Goal: Navigation & Orientation: Find specific page/section

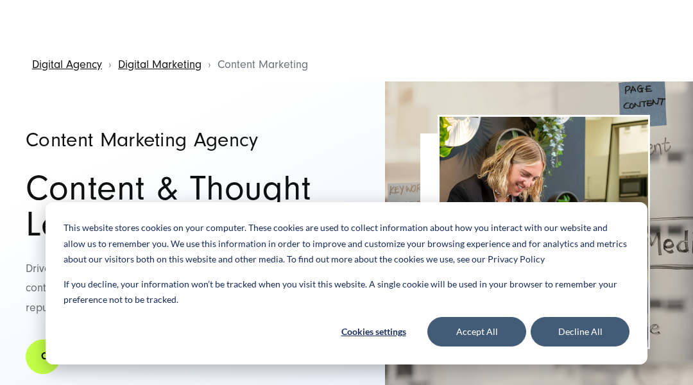
scroll to position [26, 0]
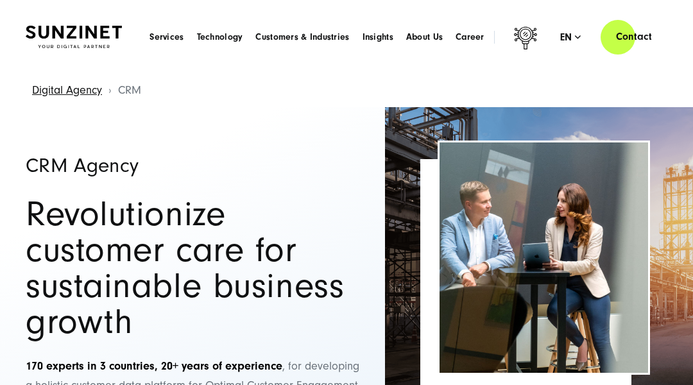
click at [64, 64] on header "Smart Search AI Here you can ask a specific question about our agency and our s…" at bounding box center [346, 37] width 693 height 74
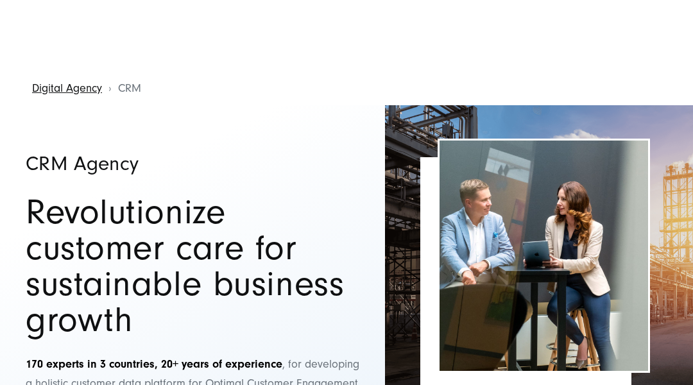
scroll to position [26, 0]
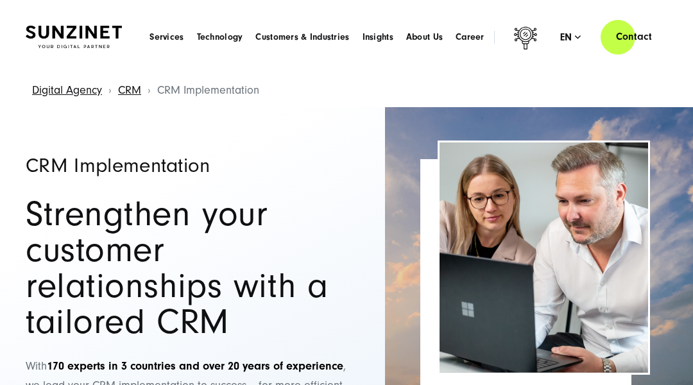
click at [64, 64] on header "Smart Search AI Here you can ask a specific question about our agency and our s…" at bounding box center [346, 37] width 693 height 74
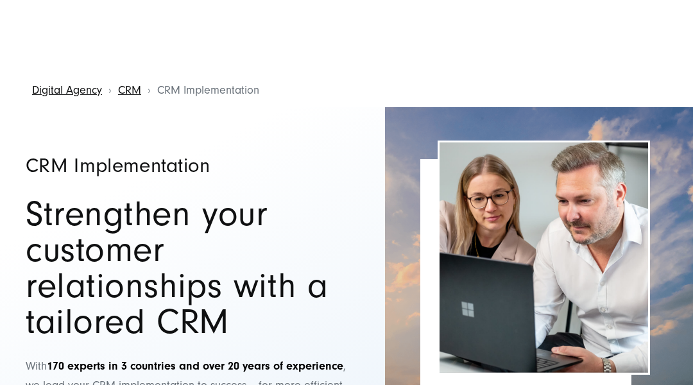
scroll to position [26, 0]
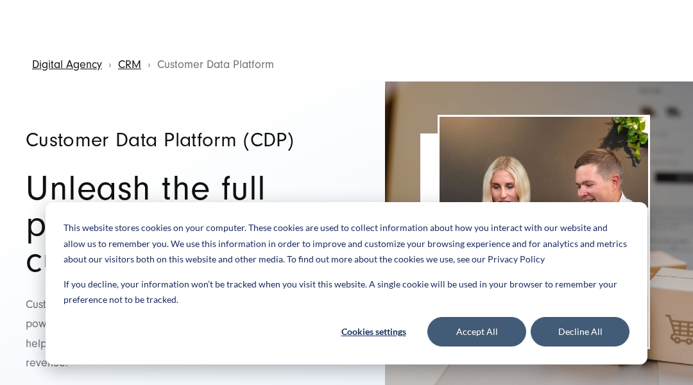
scroll to position [26, 0]
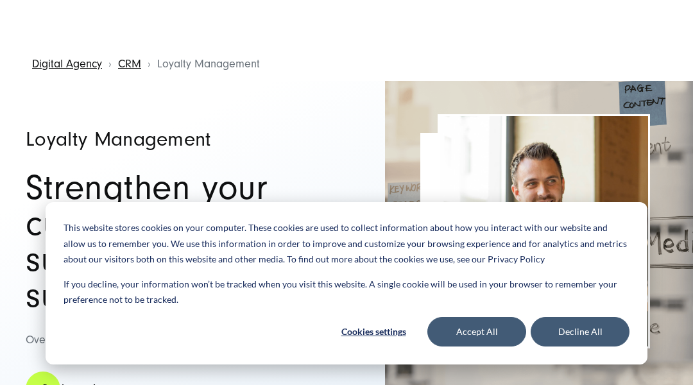
scroll to position [26, 0]
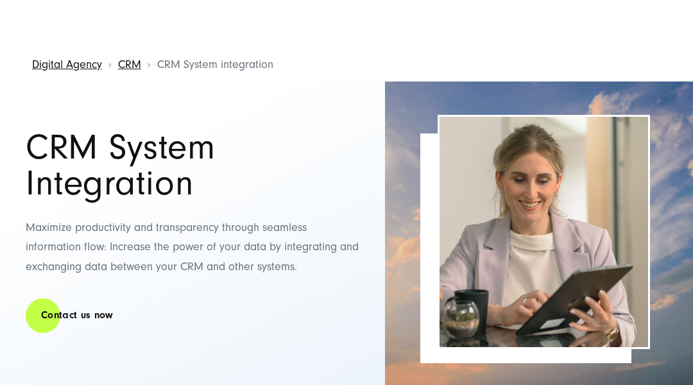
scroll to position [26, 0]
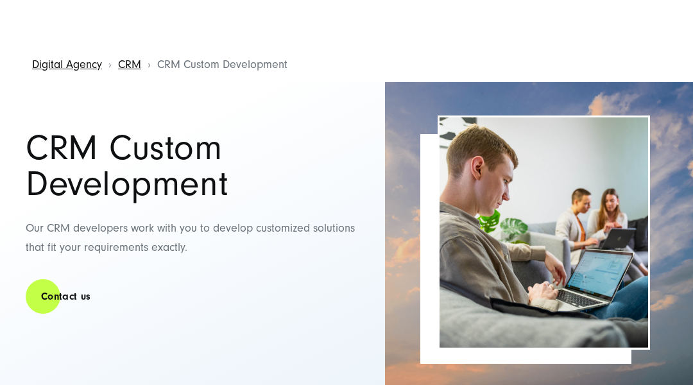
scroll to position [26, 0]
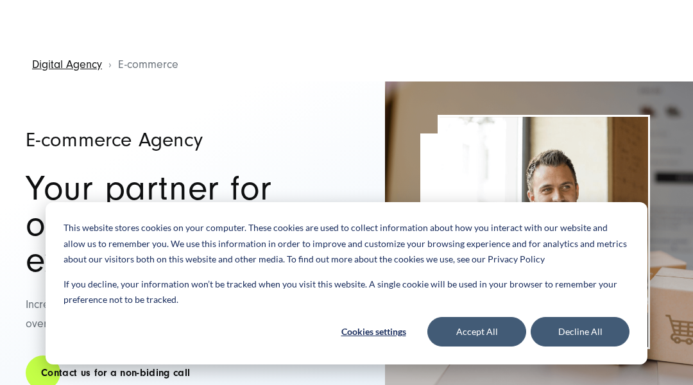
scroll to position [26, 0]
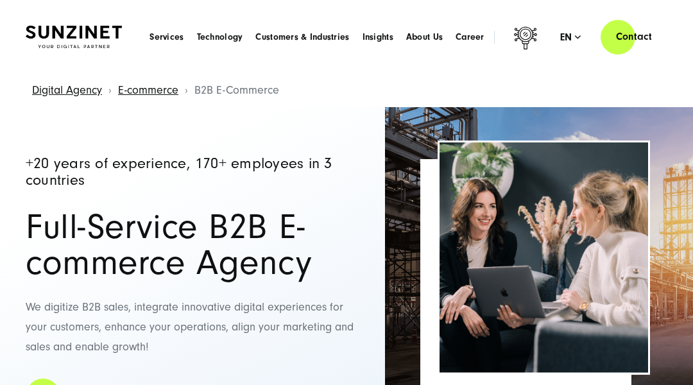
click at [64, 64] on header "Smart Search AI Here you can ask a specific question about our agency and our s…" at bounding box center [346, 37] width 693 height 74
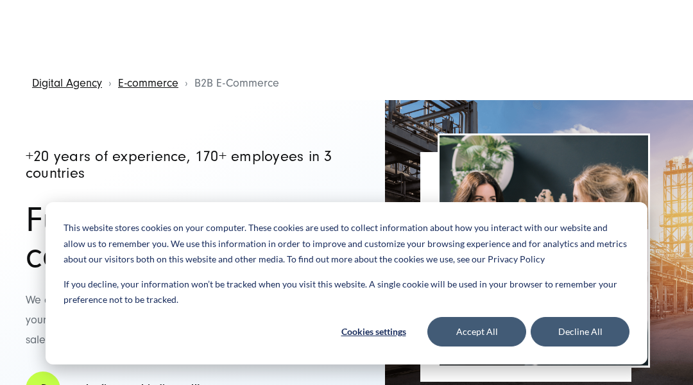
scroll to position [26, 0]
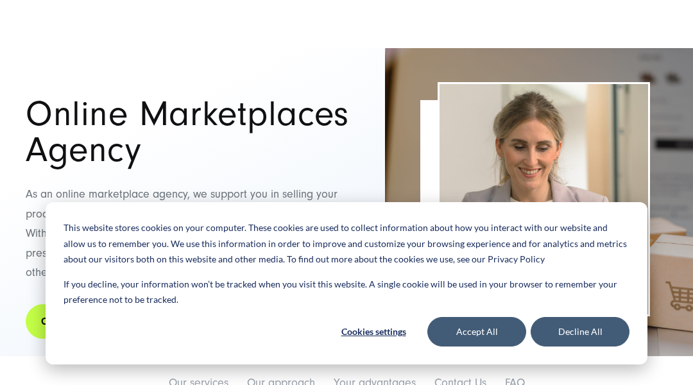
scroll to position [26, 0]
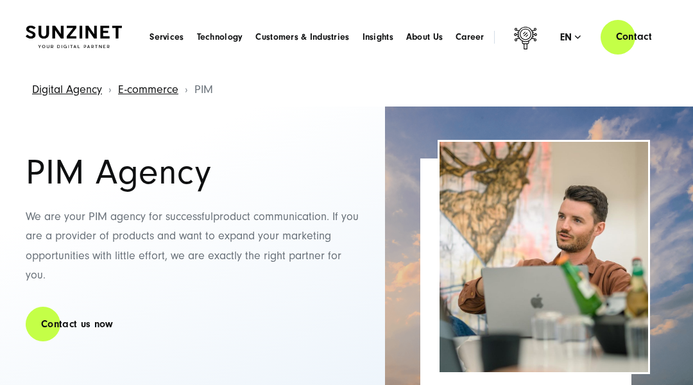
click at [64, 64] on header "Smart Search AI Here you can ask a specific question about our agency and our s…" at bounding box center [346, 37] width 693 height 74
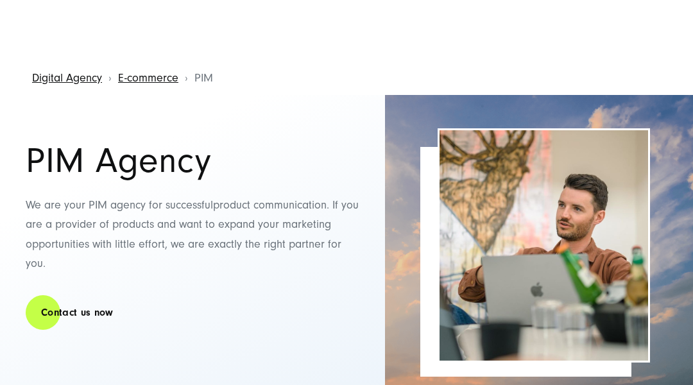
scroll to position [26, 0]
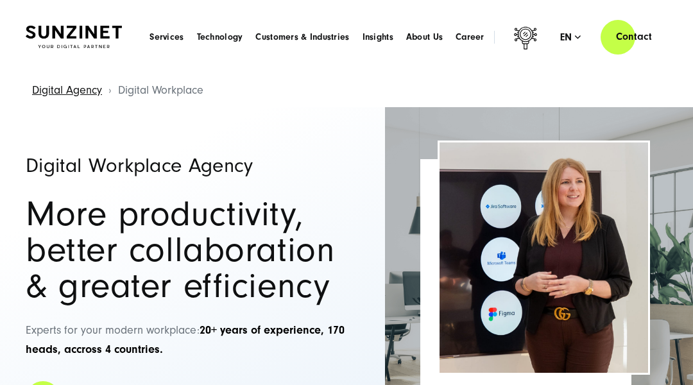
click at [64, 64] on header "Smart Search AI Here you can ask a specific question about our agency and our s…" at bounding box center [346, 37] width 693 height 74
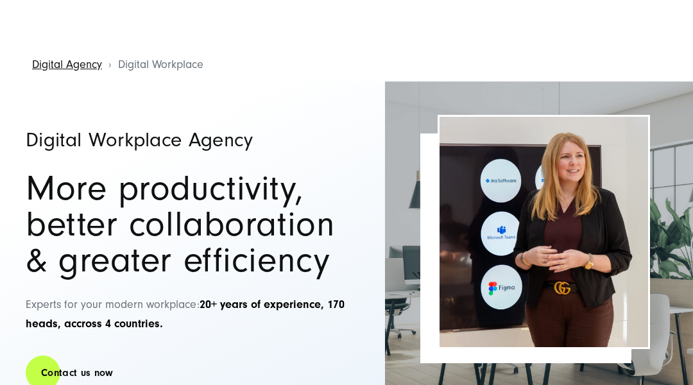
scroll to position [26, 0]
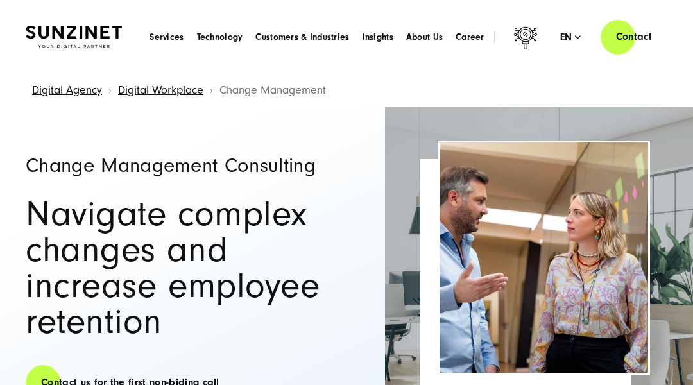
click at [64, 64] on header "Smart Search AI Here you can ask a specific question about our agency and our s…" at bounding box center [346, 37] width 693 height 74
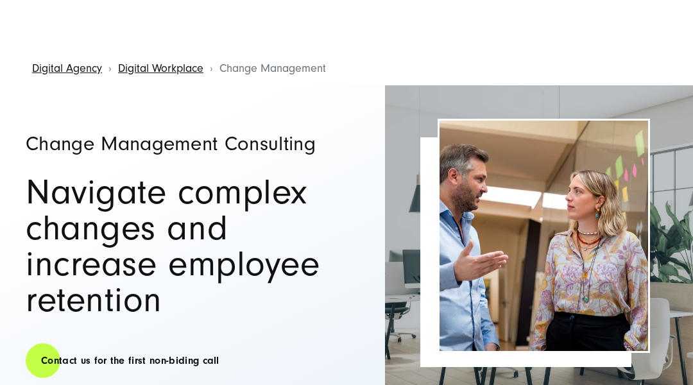
scroll to position [26, 0]
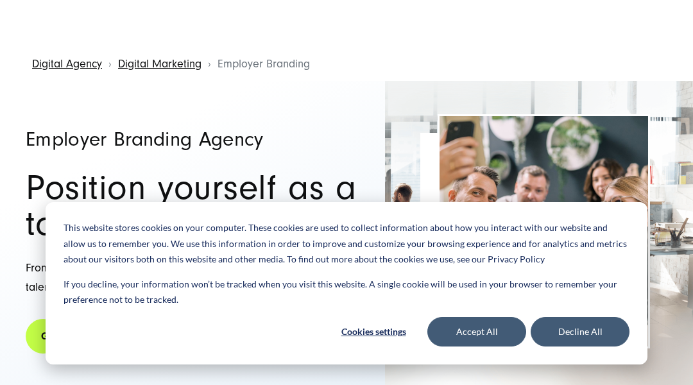
scroll to position [26, 0]
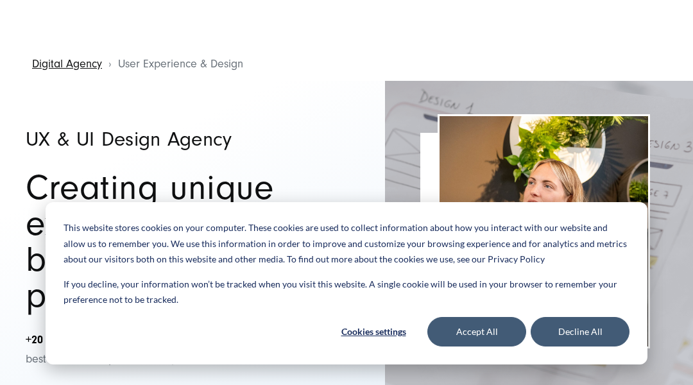
scroll to position [26, 0]
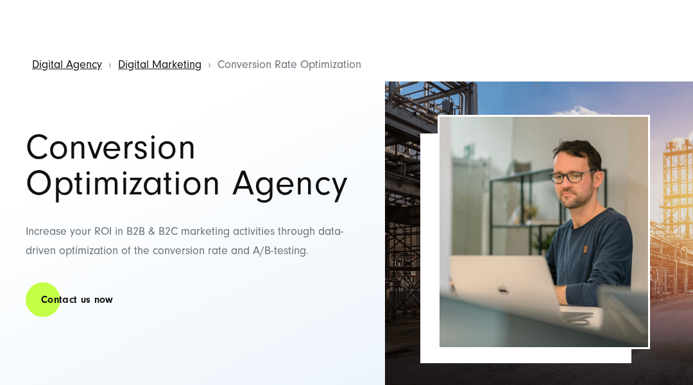
scroll to position [26, 0]
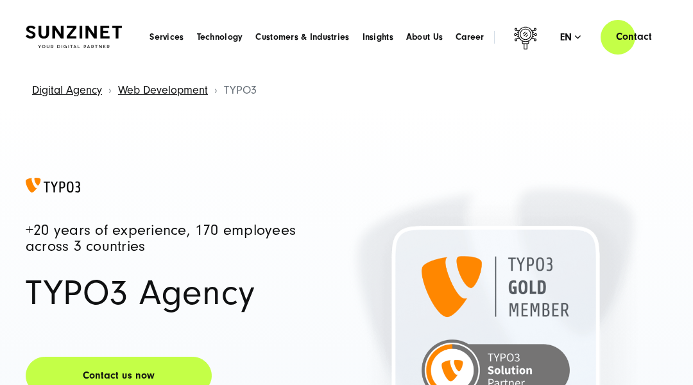
click at [64, 64] on header "Smart Search AI Here you can ask a specific question about our agency and our s…" at bounding box center [346, 37] width 693 height 74
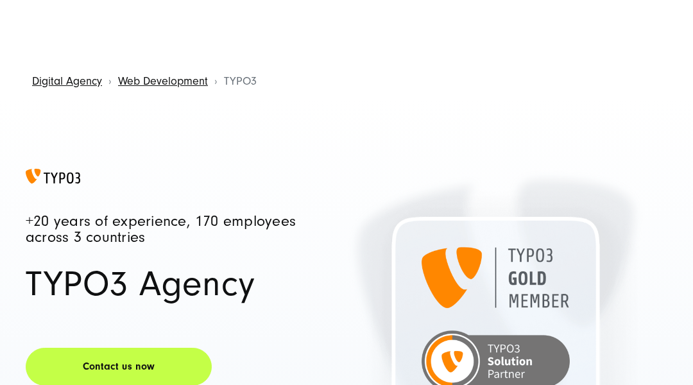
scroll to position [26, 0]
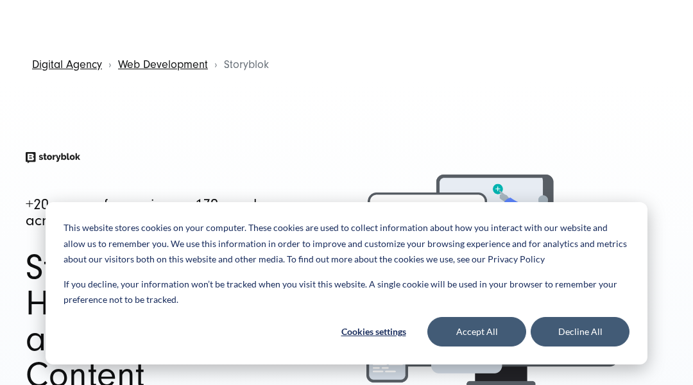
scroll to position [26, 0]
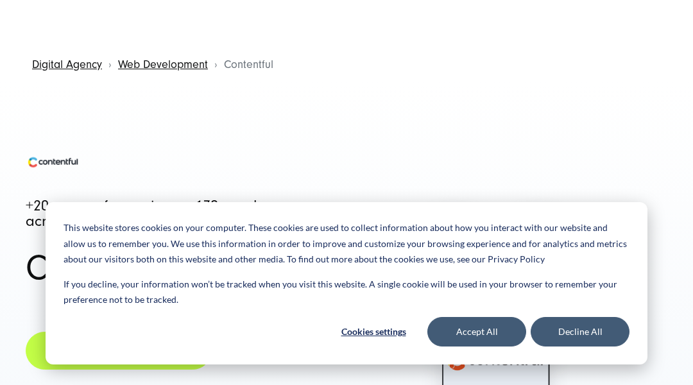
scroll to position [26, 0]
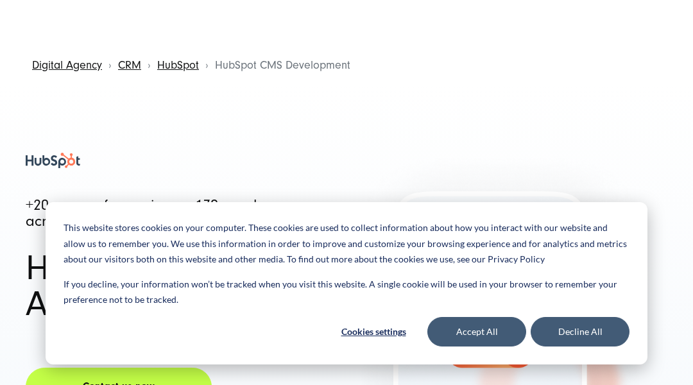
scroll to position [26, 0]
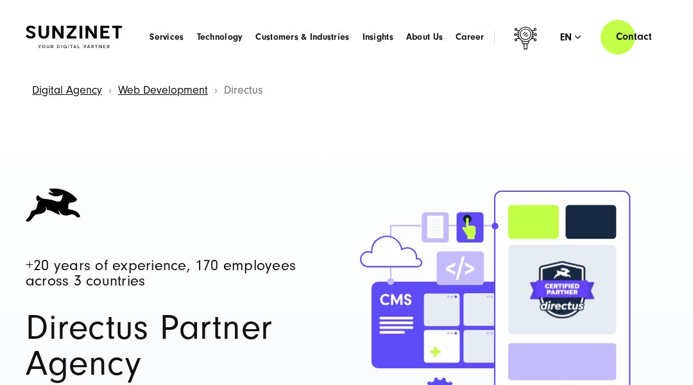
click at [64, 64] on header "Smart Search AI Here you can ask a specific question about our agency and our s…" at bounding box center [346, 37] width 693 height 74
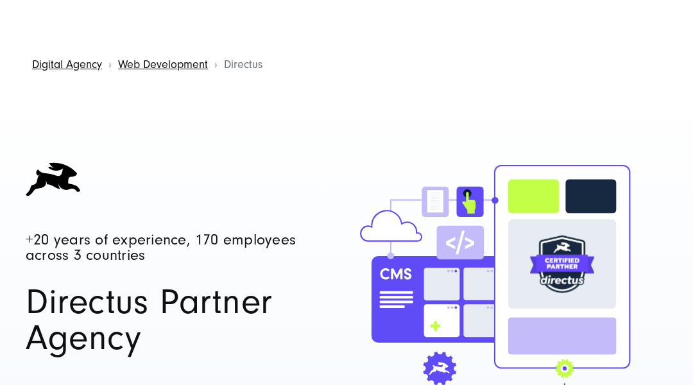
scroll to position [26, 0]
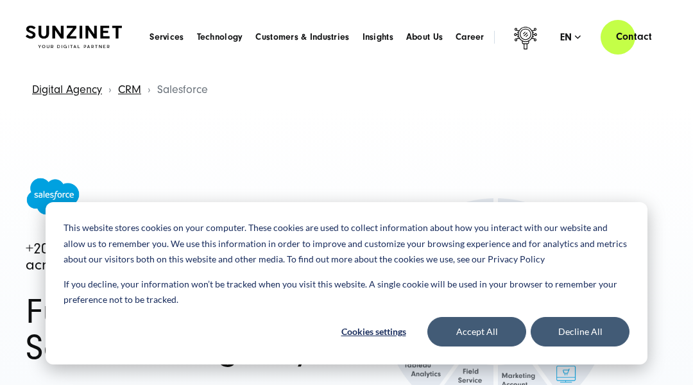
click at [64, 64] on header "Smart Search AI Here you can ask a specific question about our agency and our s…" at bounding box center [346, 37] width 693 height 74
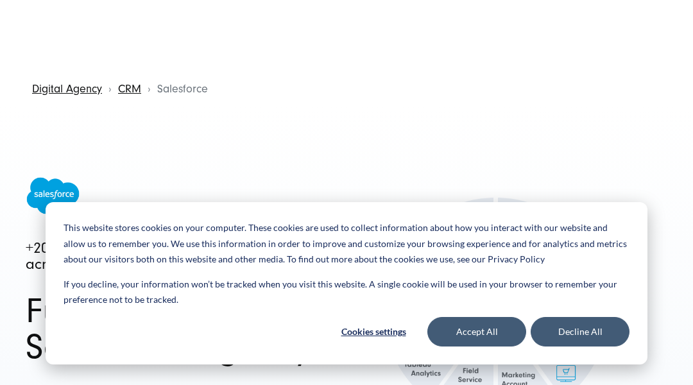
scroll to position [26, 0]
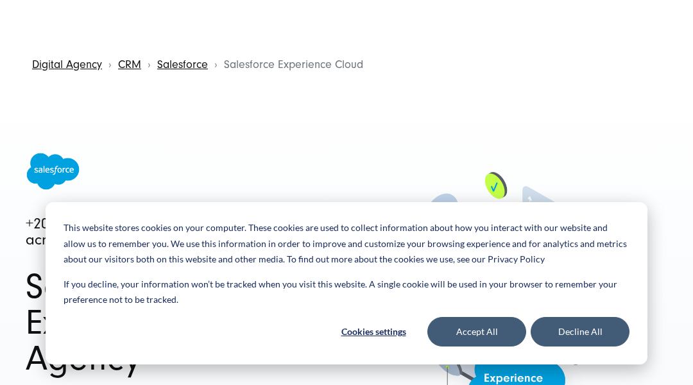
scroll to position [26, 0]
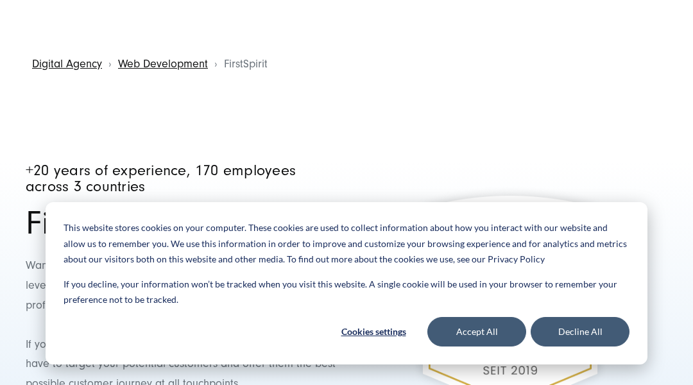
scroll to position [26, 0]
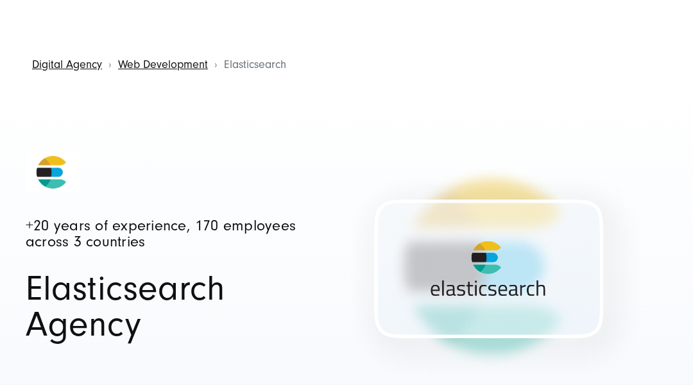
scroll to position [26, 0]
